Goal: Transaction & Acquisition: Purchase product/service

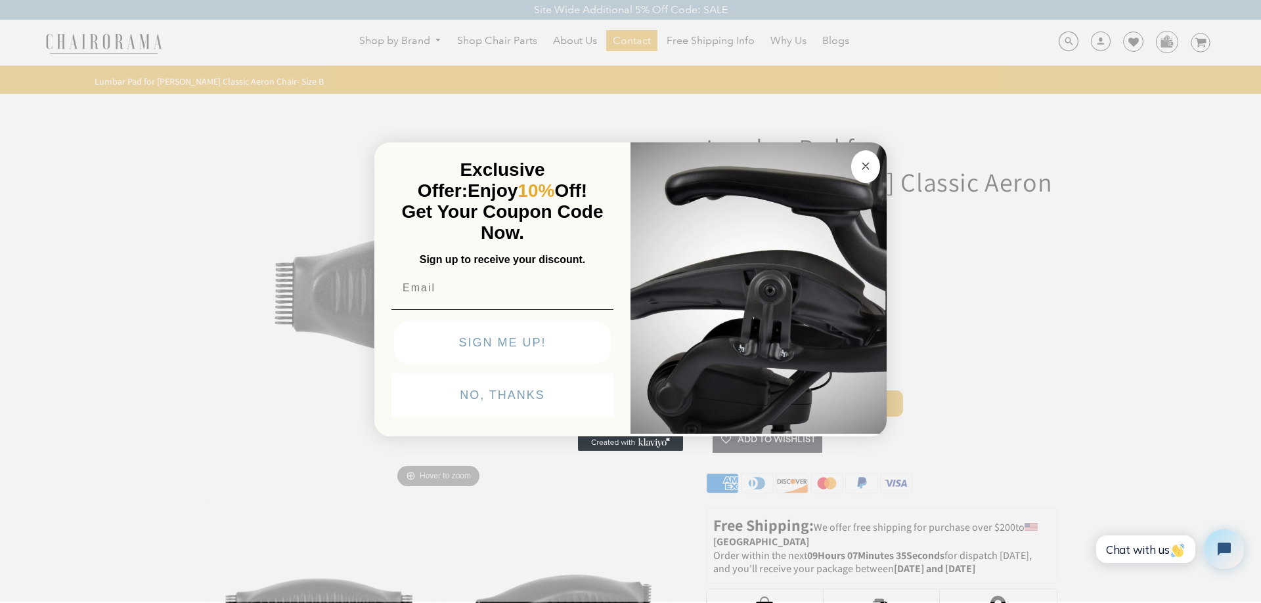
click at [864, 164] on icon "Close dialog" at bounding box center [865, 166] width 7 height 7
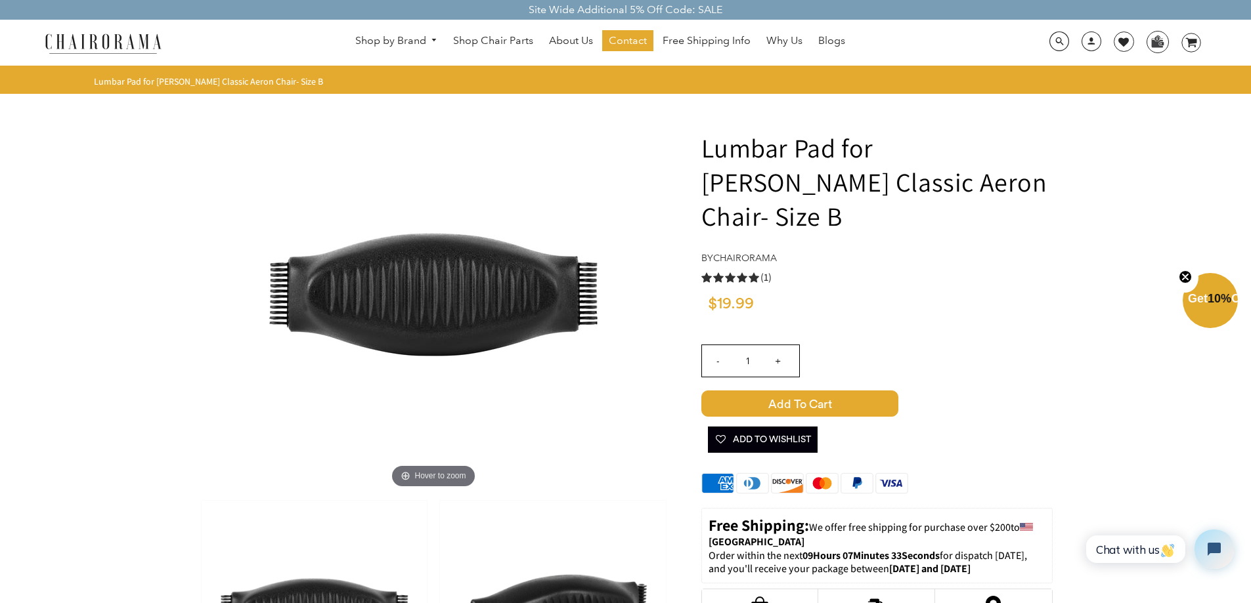
click at [787, 391] on span "Add to Cart" at bounding box center [799, 404] width 197 height 26
click at [1193, 42] on icon at bounding box center [1190, 42] width 11 height 9
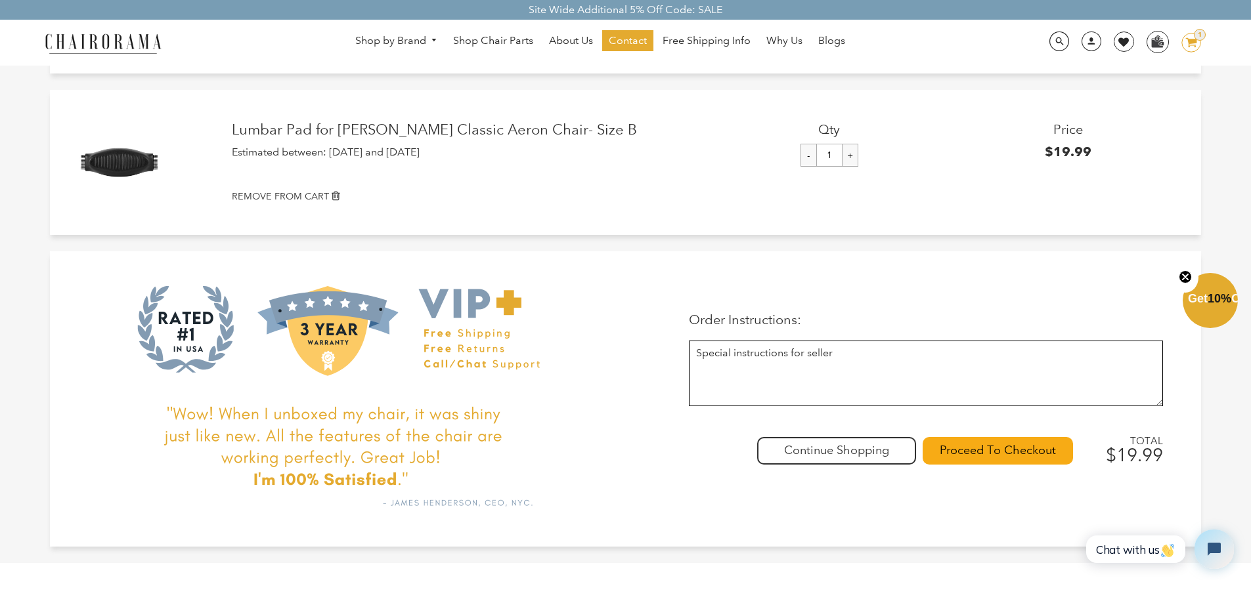
scroll to position [131, 0]
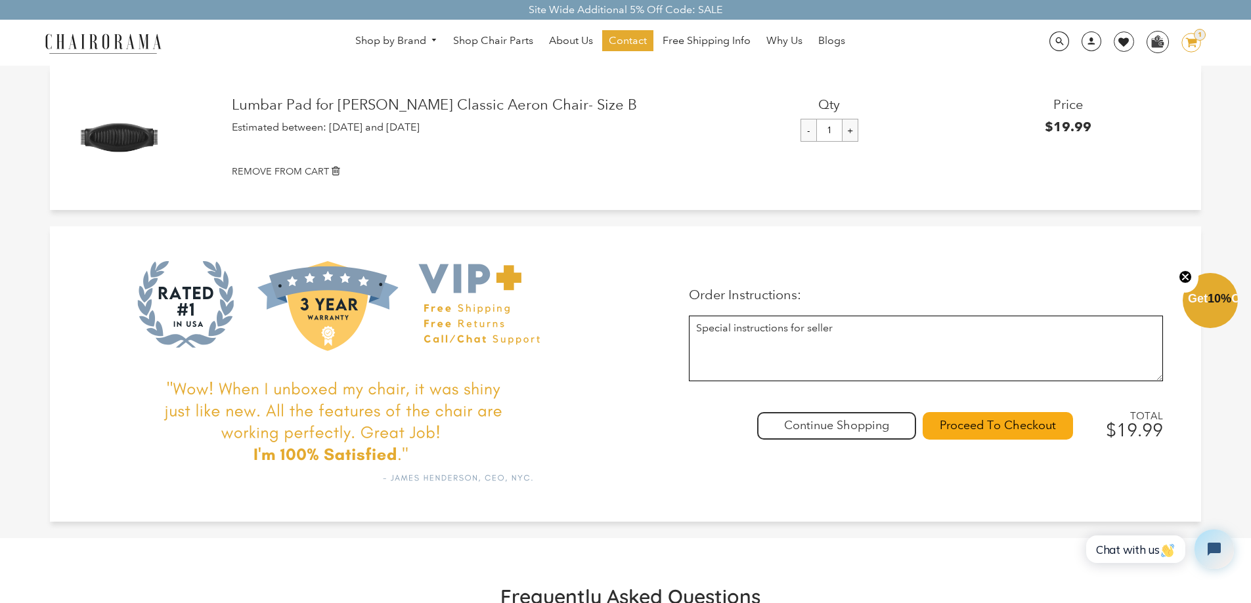
click at [768, 336] on textarea at bounding box center [926, 349] width 474 height 66
paste textarea "POL325082"
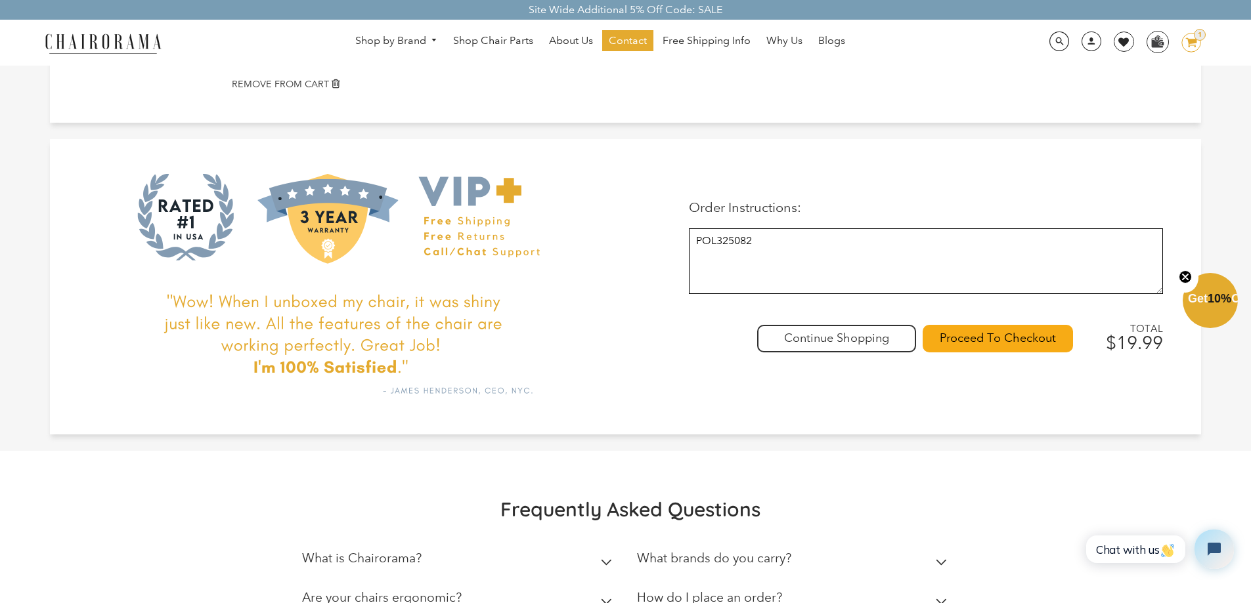
scroll to position [394, 0]
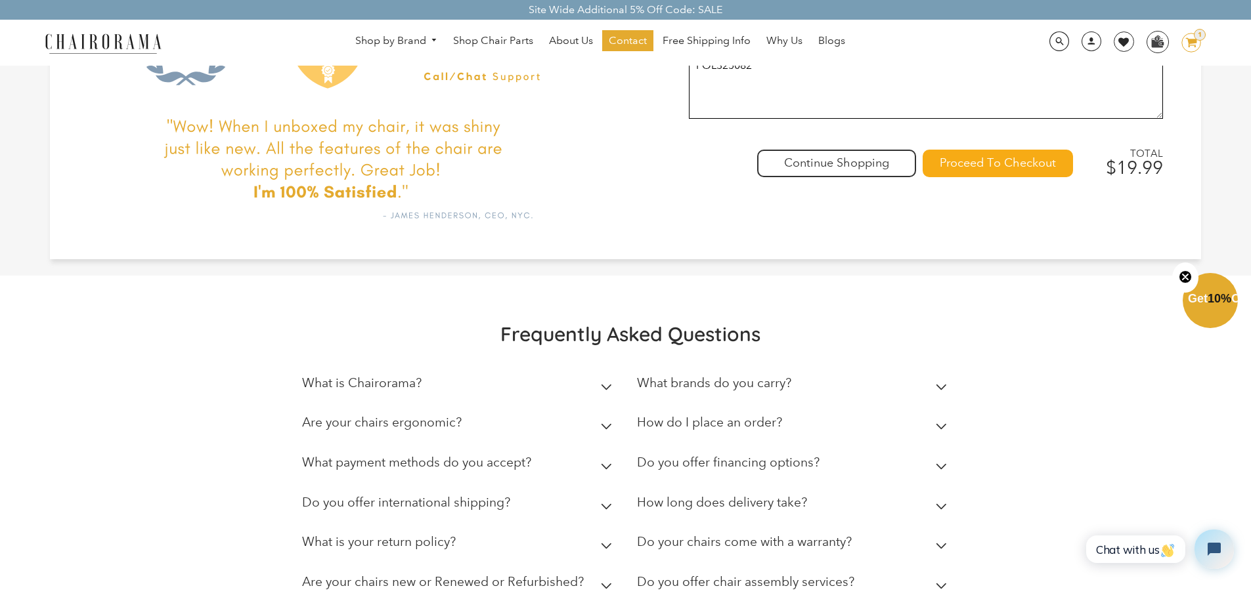
type textarea "POL325082"
click at [983, 166] on input "Proceed To Checkout" at bounding box center [997, 164] width 150 height 28
